Goal: Task Accomplishment & Management: Complete application form

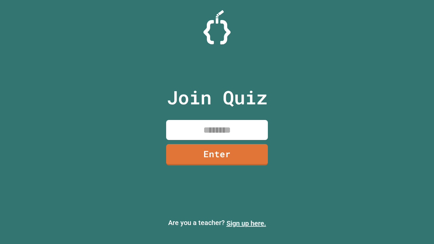
click at [246, 224] on link "Sign up here." at bounding box center [247, 224] width 40 height 8
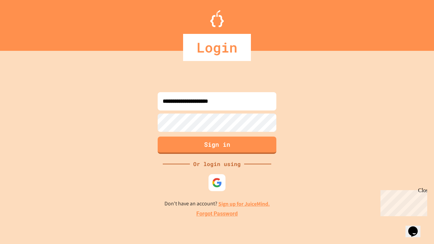
type input "**********"
